Goal: Navigation & Orientation: Find specific page/section

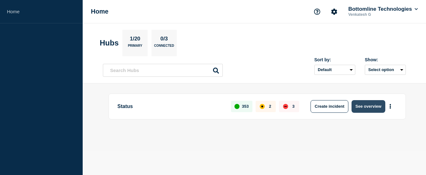
click at [366, 104] on button "See overview" at bounding box center [368, 106] width 33 height 13
click at [369, 105] on button "See overview" at bounding box center [368, 106] width 33 height 13
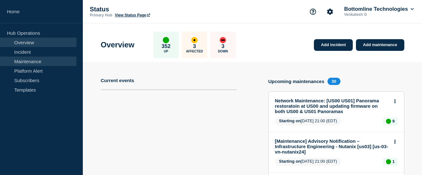
click at [27, 62] on link "Maintenance" at bounding box center [38, 61] width 76 height 9
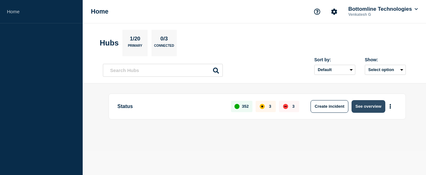
click at [366, 107] on button "See overview" at bounding box center [368, 106] width 33 height 13
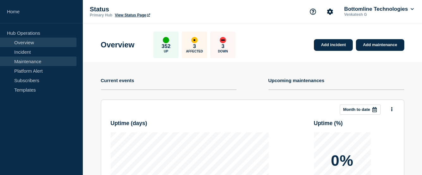
click at [28, 61] on link "Maintenance" at bounding box center [38, 61] width 76 height 9
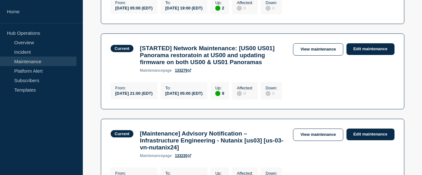
scroll to position [95, 0]
